Goal: Task Accomplishment & Management: Use online tool/utility

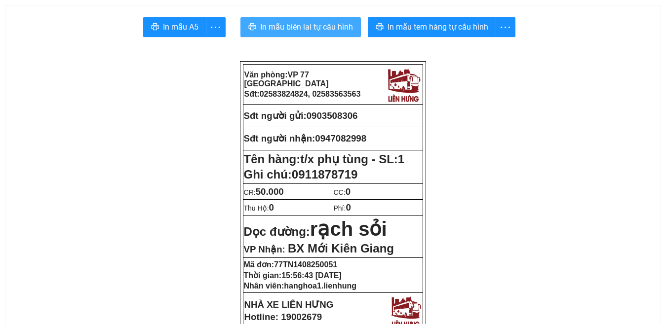
click at [319, 30] on span "In mẫu biên lai tự cấu hình" at bounding box center [306, 27] width 93 height 12
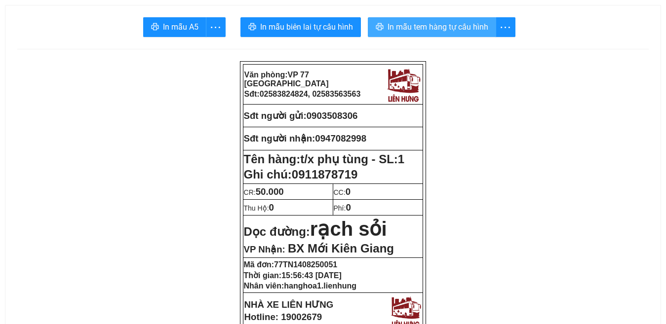
click at [448, 30] on span "In mẫu tem hàng tự cấu hình" at bounding box center [437, 27] width 101 height 12
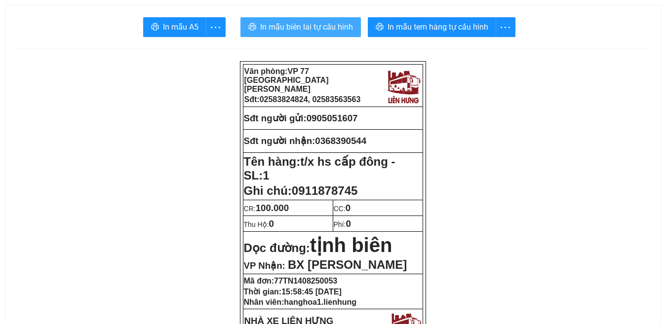
click at [310, 30] on span "In mẫu biên lai tự cấu hình" at bounding box center [306, 27] width 93 height 12
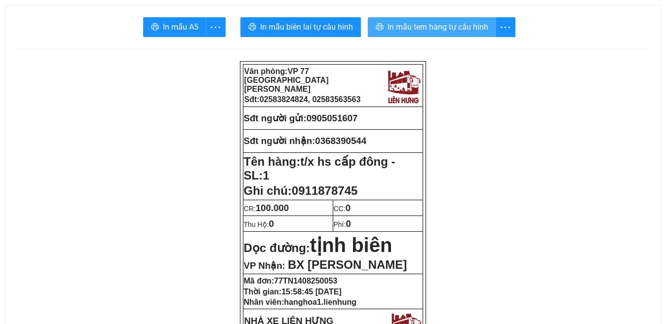
click at [444, 30] on span "In mẫu tem hàng tự cấu hình" at bounding box center [437, 27] width 101 height 12
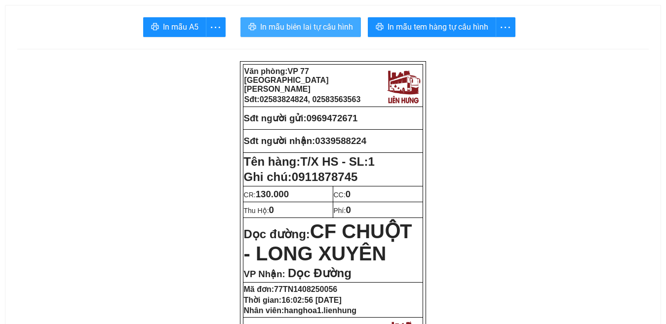
click at [306, 29] on span "In mẫu biên lai tự cấu hình" at bounding box center [306, 27] width 93 height 12
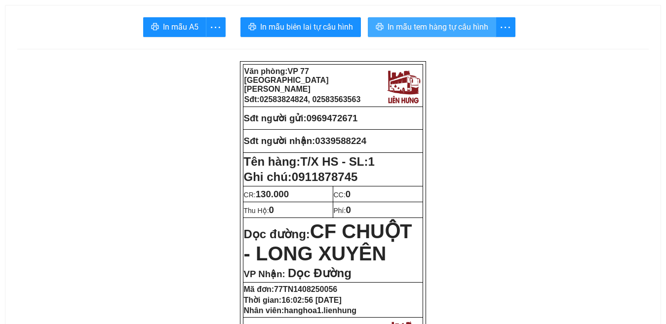
click at [429, 26] on span "In mẫu tem hàng tự cấu hình" at bounding box center [437, 27] width 101 height 12
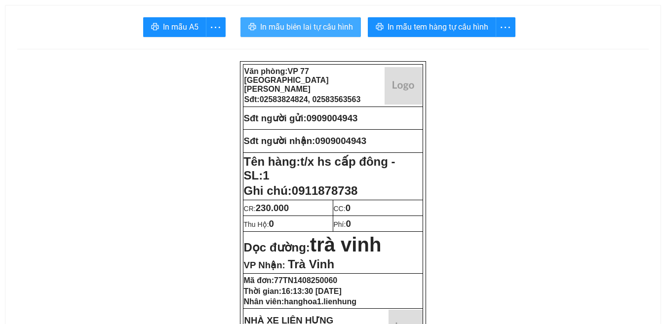
click at [319, 30] on span "In mẫu biên lai tự cấu hình" at bounding box center [306, 27] width 93 height 12
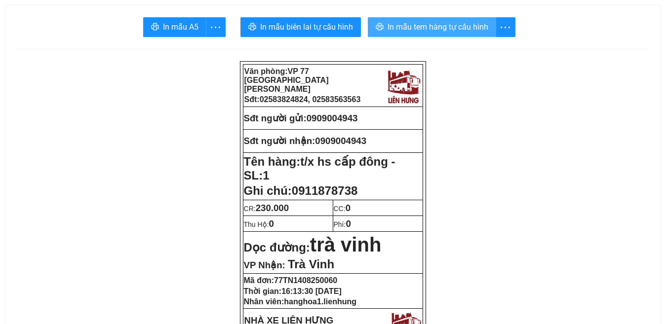
click at [422, 27] on span "In mẫu tem hàng tự cấu hình" at bounding box center [437, 27] width 101 height 12
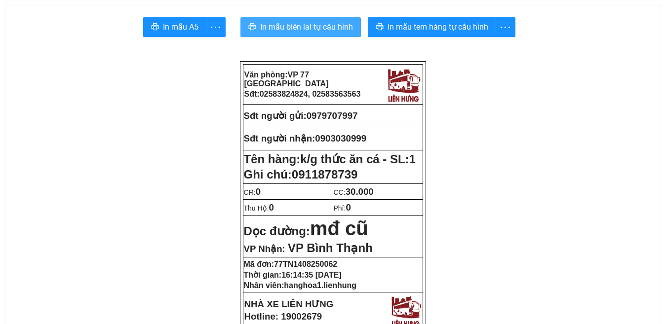
click at [300, 27] on span "In mẫu biên lai tự cấu hình" at bounding box center [306, 27] width 93 height 12
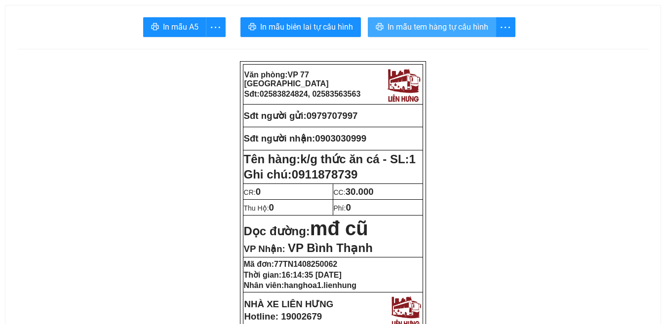
click at [438, 25] on span "In mẫu tem hàng tự cấu hình" at bounding box center [437, 27] width 101 height 12
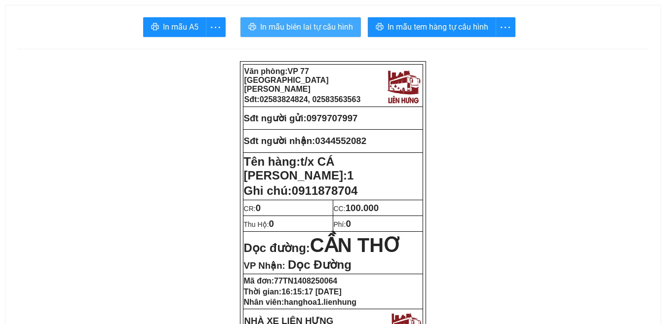
click at [303, 28] on span "In mẫu biên lai tự cấu hình" at bounding box center [306, 27] width 93 height 12
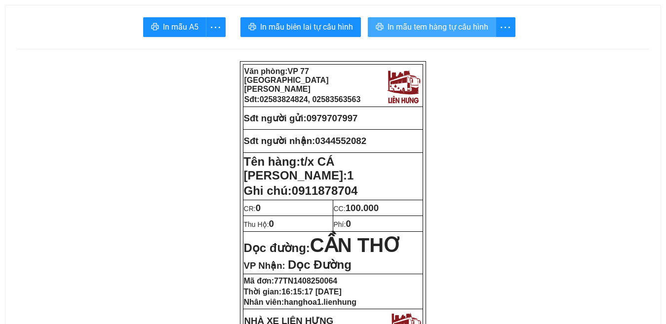
click at [422, 26] on span "In mẫu tem hàng tự cấu hình" at bounding box center [437, 27] width 101 height 12
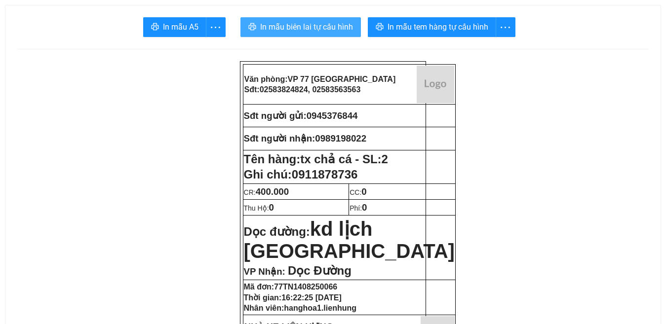
click at [320, 28] on span "In mẫu biên lai tự cấu hình" at bounding box center [306, 27] width 93 height 12
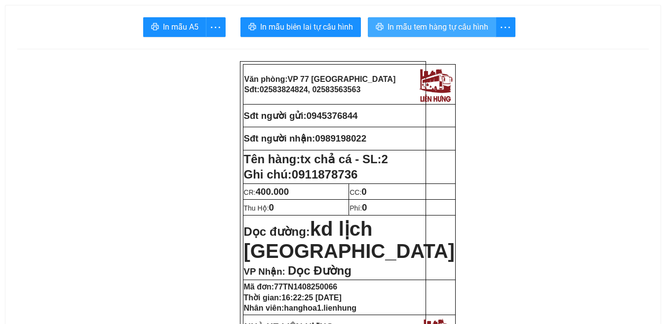
click at [428, 28] on span "In mẫu tem hàng tự cấu hình" at bounding box center [437, 27] width 101 height 12
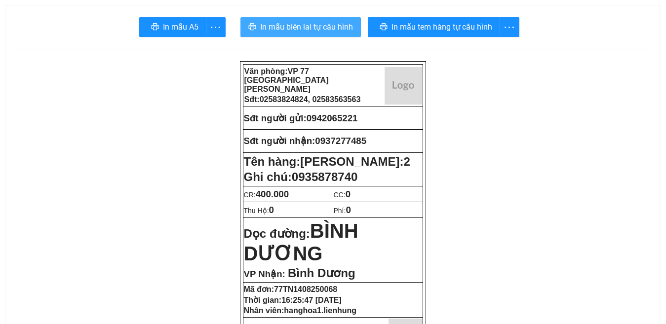
click at [310, 29] on span "In mẫu biên lai tự cấu hình" at bounding box center [306, 27] width 93 height 12
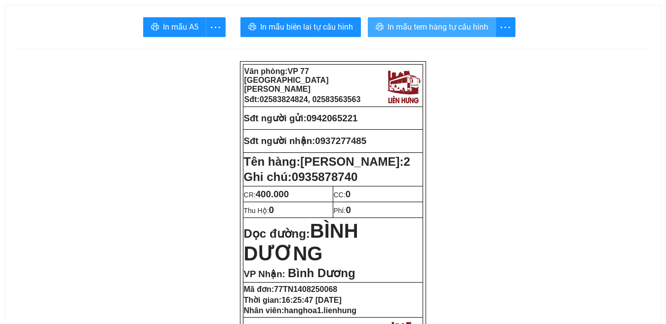
click at [453, 26] on span "In mẫu tem hàng tự cấu hình" at bounding box center [437, 27] width 101 height 12
click at [434, 26] on span "In mẫu tem hàng tự cấu hình" at bounding box center [437, 27] width 101 height 12
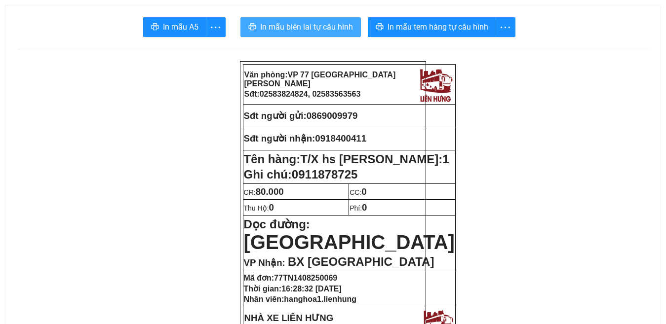
click at [311, 26] on span "In mẫu biên lai tự cấu hình" at bounding box center [306, 27] width 93 height 12
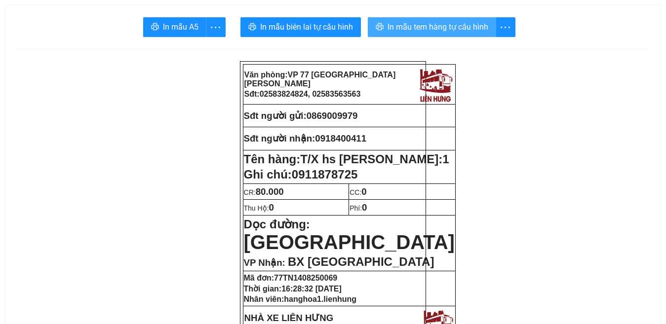
click at [424, 27] on span "In mẫu tem hàng tự cấu hình" at bounding box center [437, 27] width 101 height 12
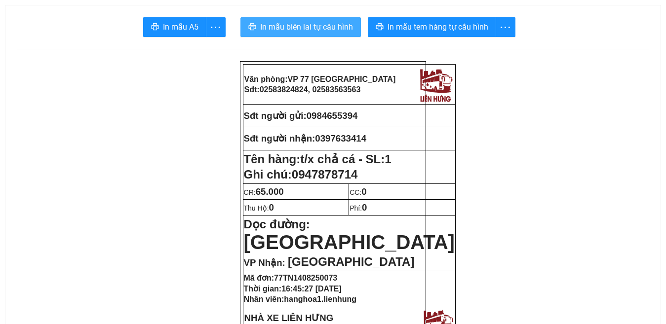
click at [311, 24] on span "In mẫu biên lai tự cấu hình" at bounding box center [306, 27] width 93 height 12
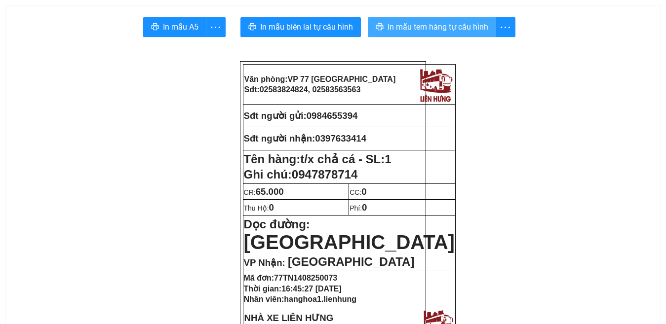
click at [438, 32] on span "In mẫu tem hàng tự cấu hình" at bounding box center [437, 27] width 101 height 12
